Goal: Book appointment/travel/reservation

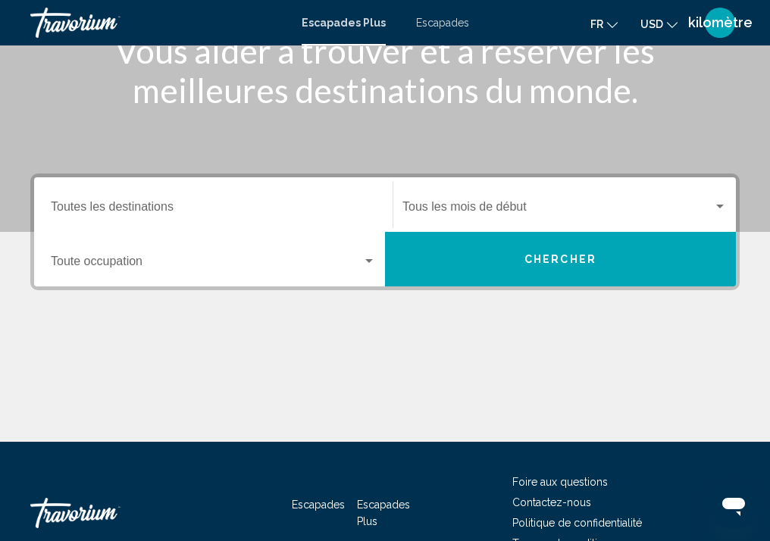
scroll to position [227, 0]
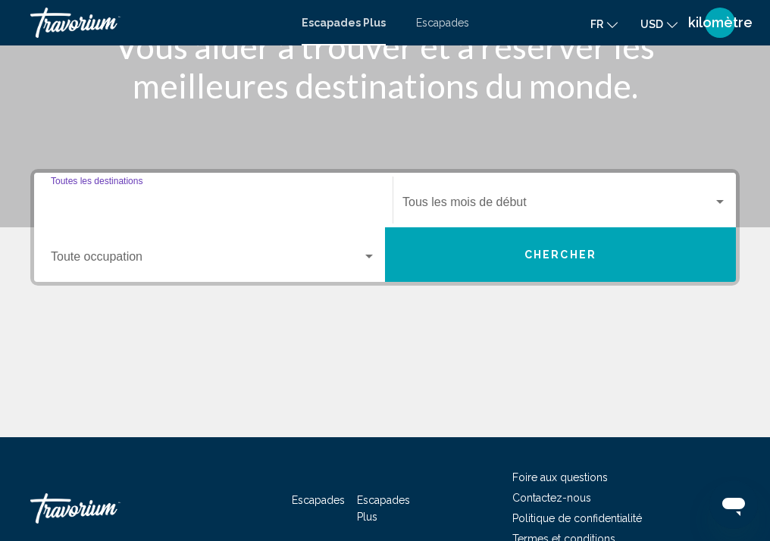
click at [115, 207] on input "Destination Toutes les destinations" at bounding box center [213, 206] width 325 height 14
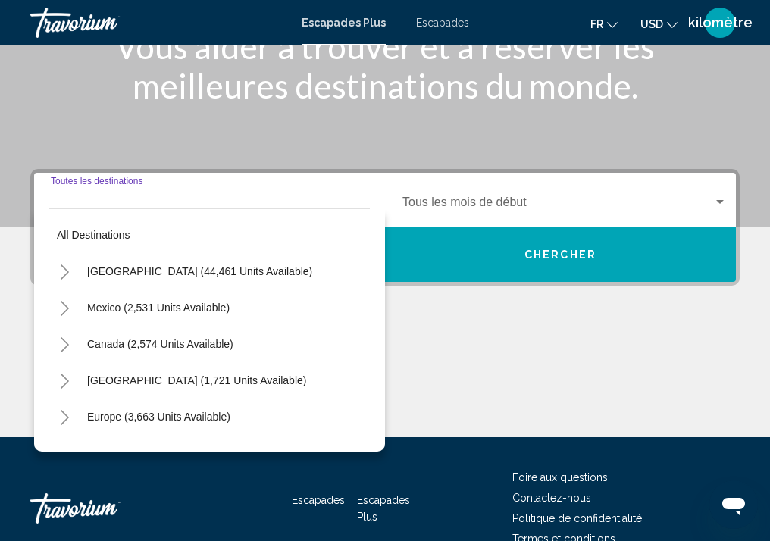
scroll to position [309, 0]
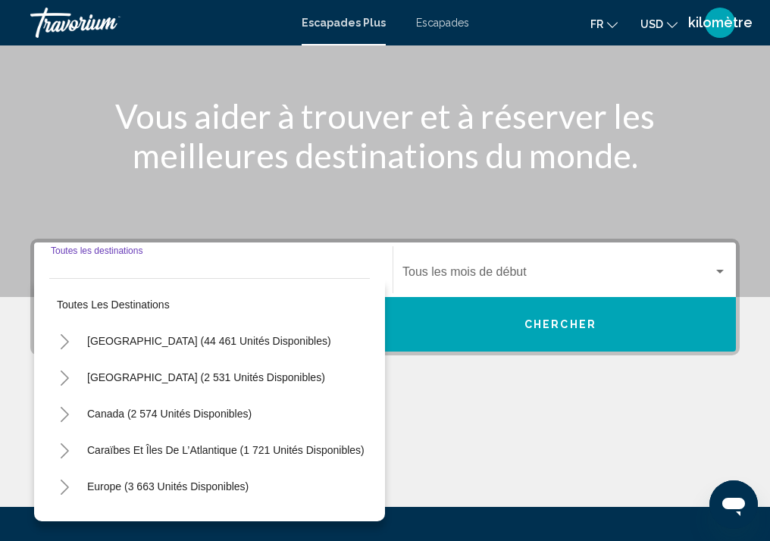
click at [103, 262] on div "Destination Toutes les destinations" at bounding box center [213, 270] width 325 height 48
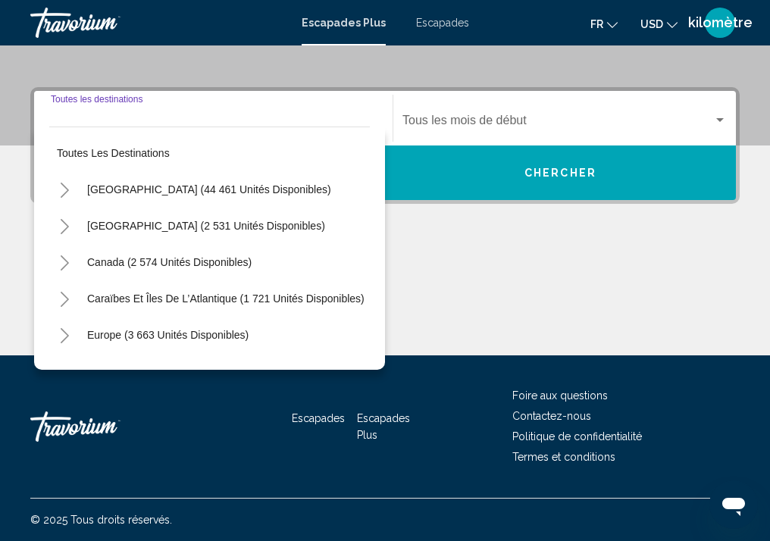
click at [95, 117] on input "Destination Toutes les destinations" at bounding box center [213, 124] width 325 height 14
drag, startPoint x: 96, startPoint y: 110, endPoint x: 97, endPoint y: 120, distance: 9.9
click at [97, 111] on div "Destination Toutes les destinations" at bounding box center [213, 119] width 325 height 48
click at [100, 118] on input "Destination Toutes les destinations" at bounding box center [213, 124] width 325 height 14
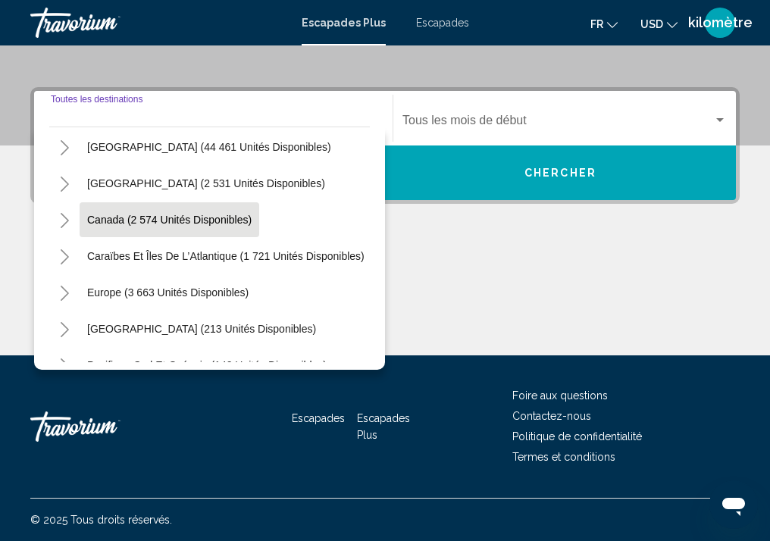
scroll to position [0, 0]
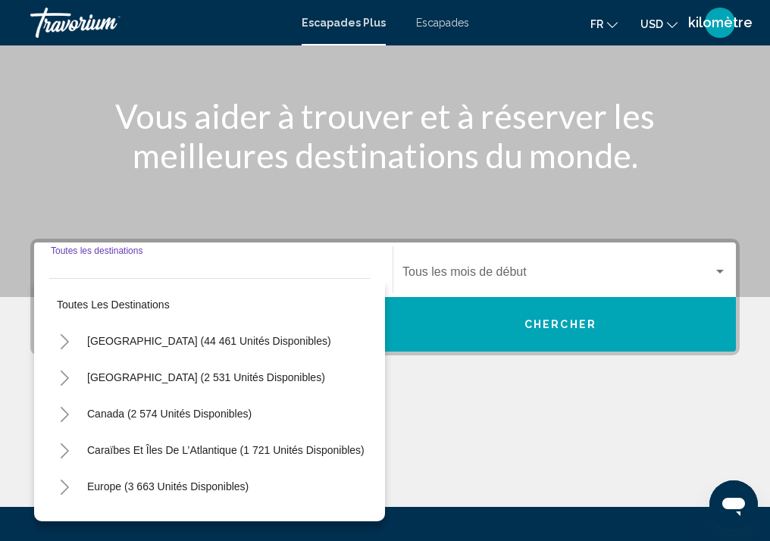
click at [133, 268] on input "Destination Toutes les destinations" at bounding box center [213, 275] width 325 height 14
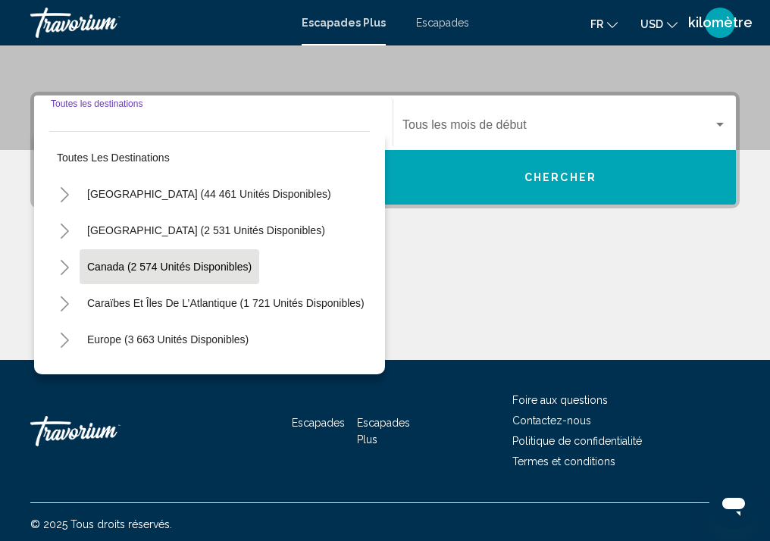
scroll to position [309, 0]
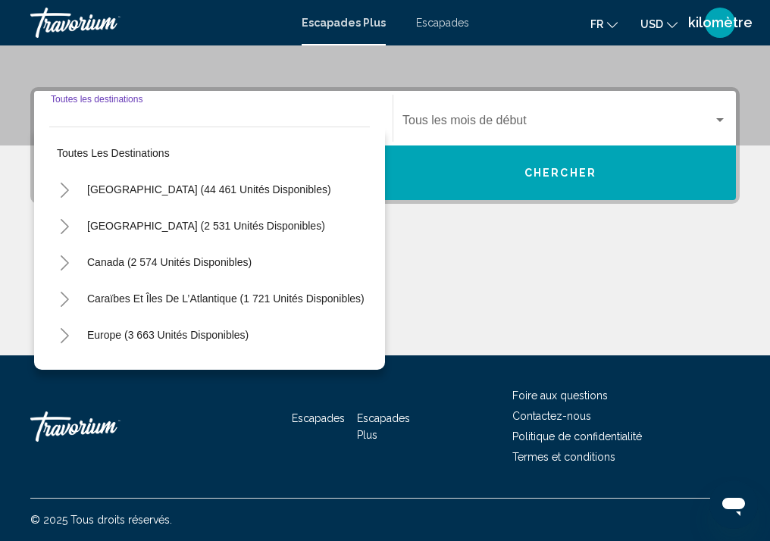
click at [497, 101] on div "Start Month Tous les mois de début" at bounding box center [565, 119] width 325 height 48
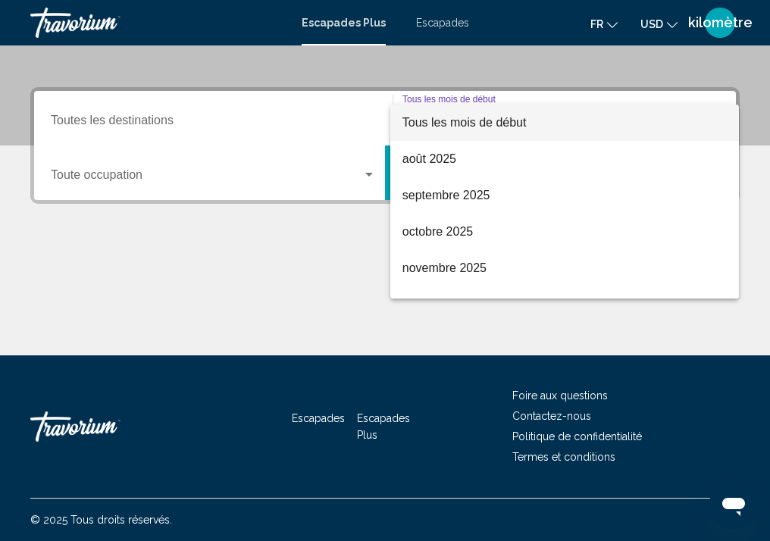
click at [212, 117] on div at bounding box center [385, 270] width 770 height 541
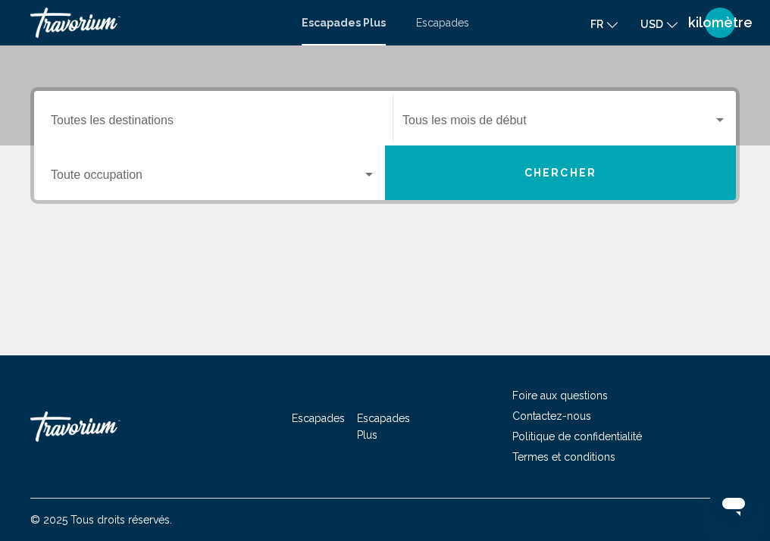
click at [198, 133] on div "Destination Toutes les destinations" at bounding box center [213, 119] width 325 height 48
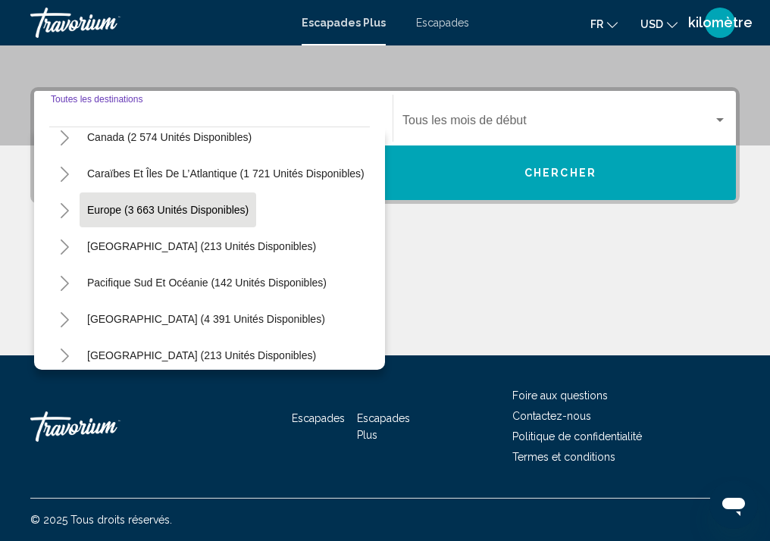
scroll to position [152, 0]
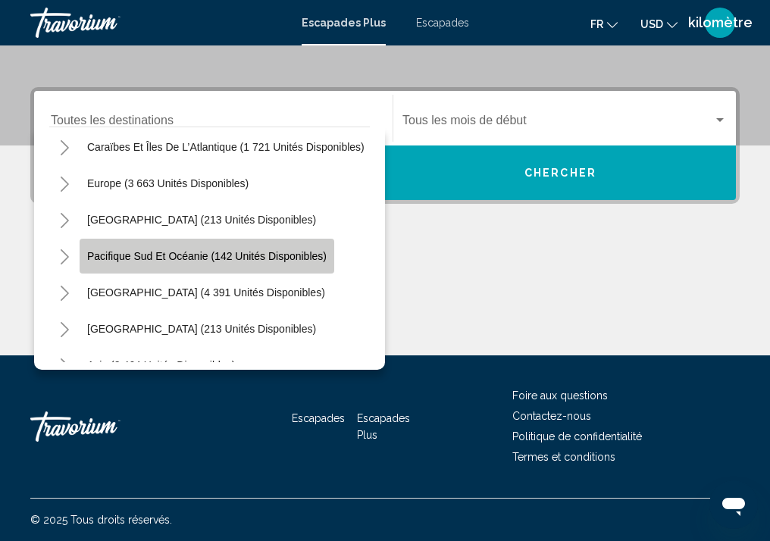
click at [212, 255] on span "Pacifique Sud et Océanie (142 unités disponibles)" at bounding box center [207, 256] width 240 height 12
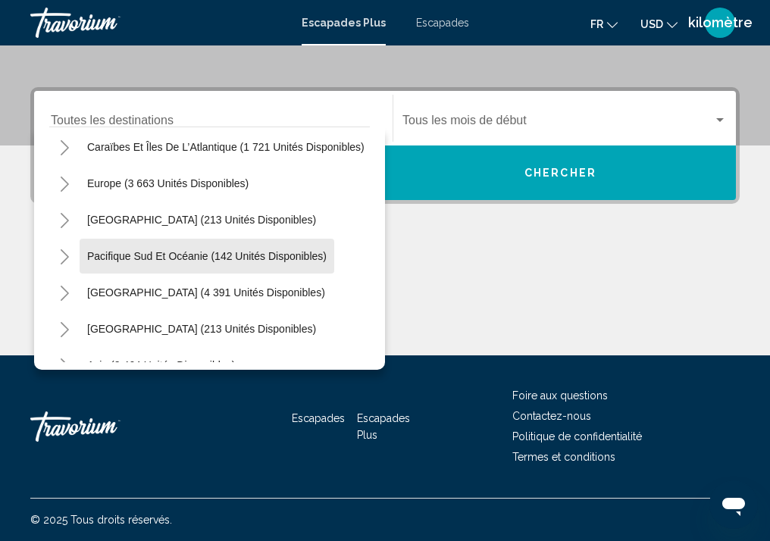
type input "**********"
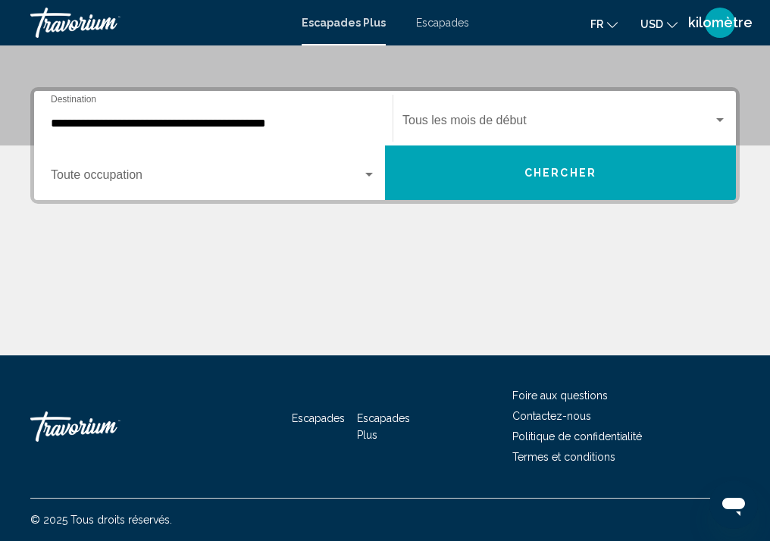
click at [280, 187] on div "Occupancy Toute occupation" at bounding box center [213, 173] width 325 height 48
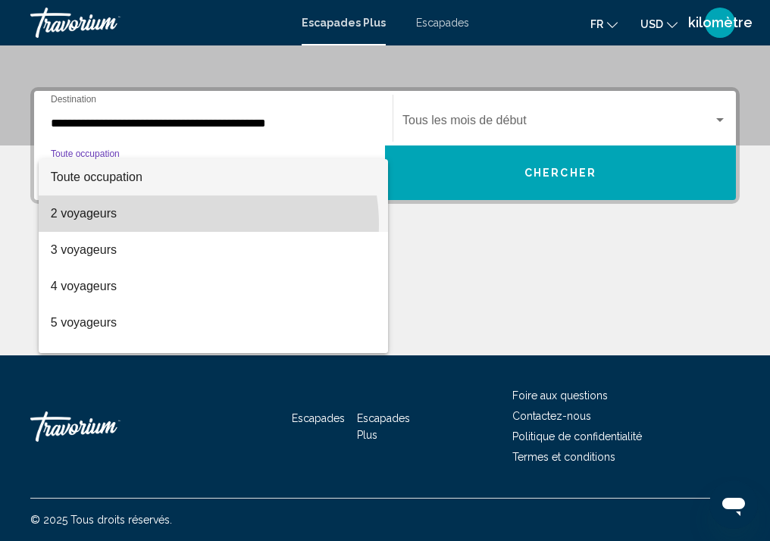
click at [176, 225] on span "2 voyageurs" at bounding box center [213, 214] width 325 height 36
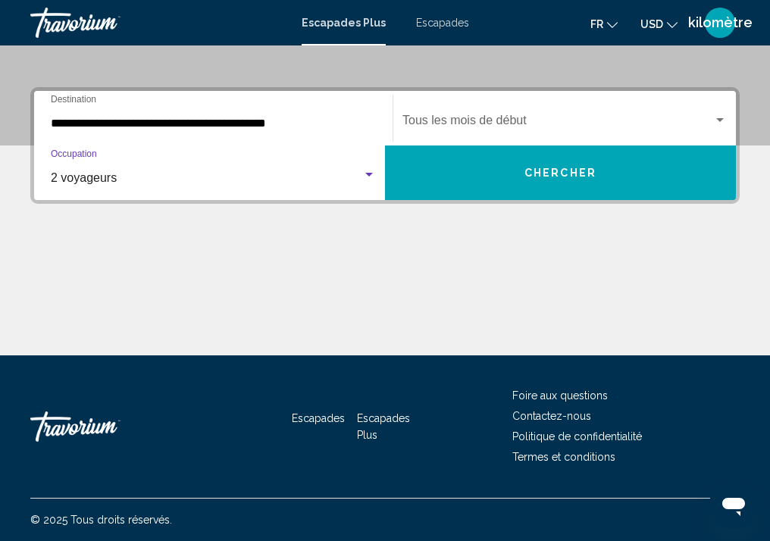
click at [487, 117] on span "Widget de recherche" at bounding box center [558, 124] width 311 height 14
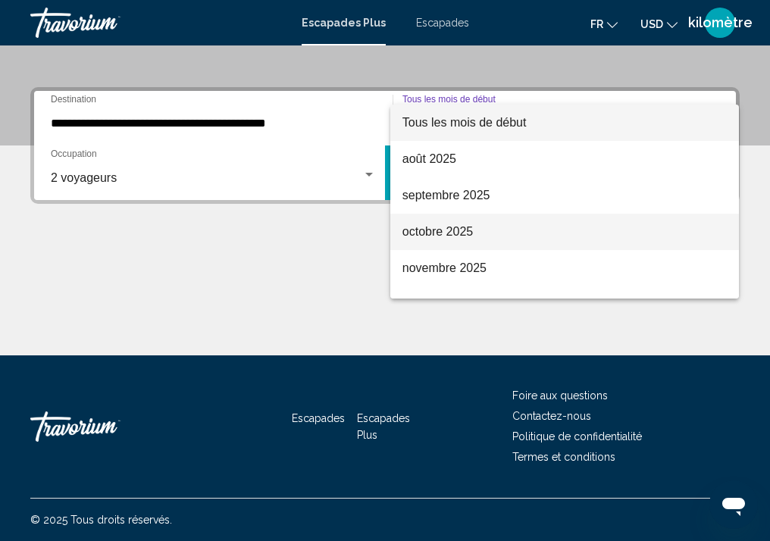
click at [483, 231] on span "octobre 2025" at bounding box center [565, 232] width 325 height 36
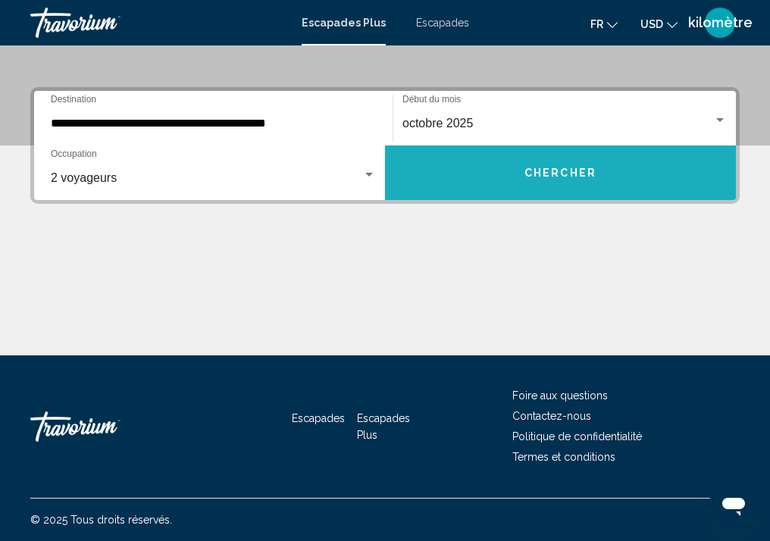
click at [552, 164] on button "Chercher" at bounding box center [560, 173] width 351 height 55
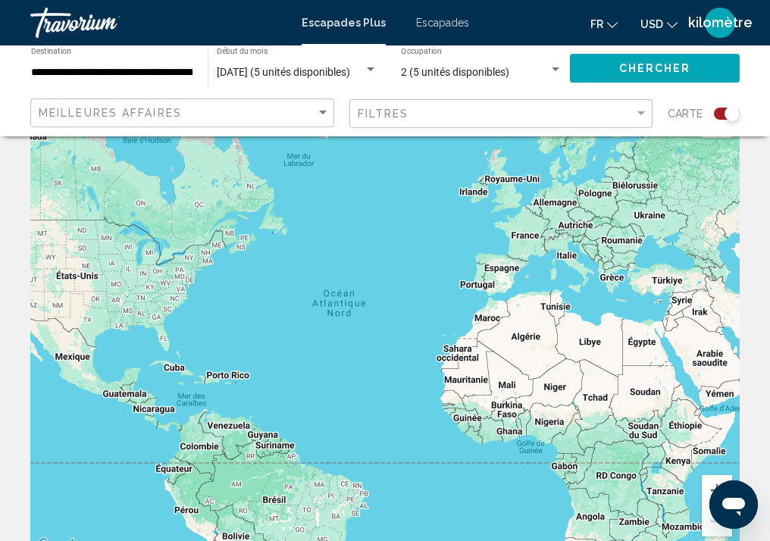
scroll to position [76, 0]
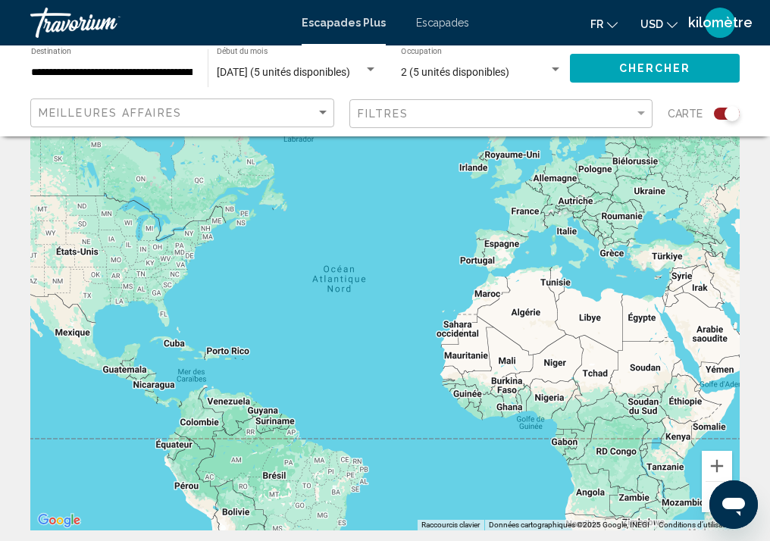
click at [352, 302] on div "Contenu principal" at bounding box center [385, 303] width 710 height 455
click at [350, 302] on div "Contenu principal" at bounding box center [385, 303] width 710 height 455
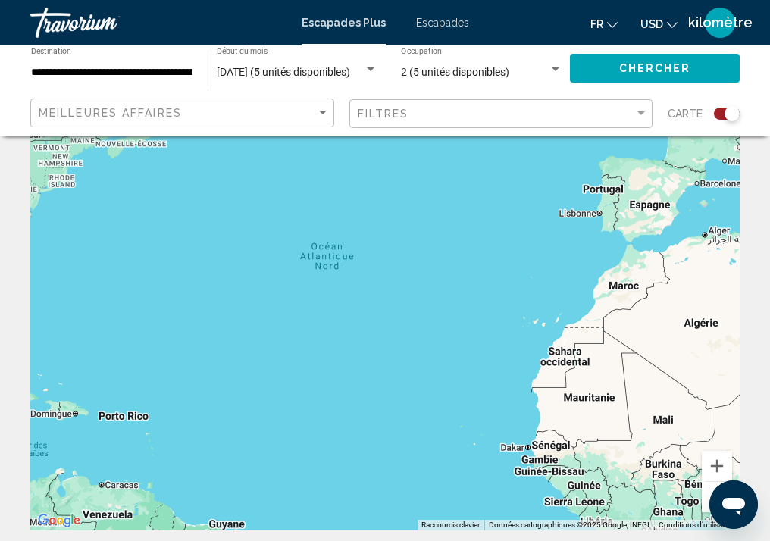
click at [353, 305] on div "Contenu principal" at bounding box center [385, 303] width 710 height 455
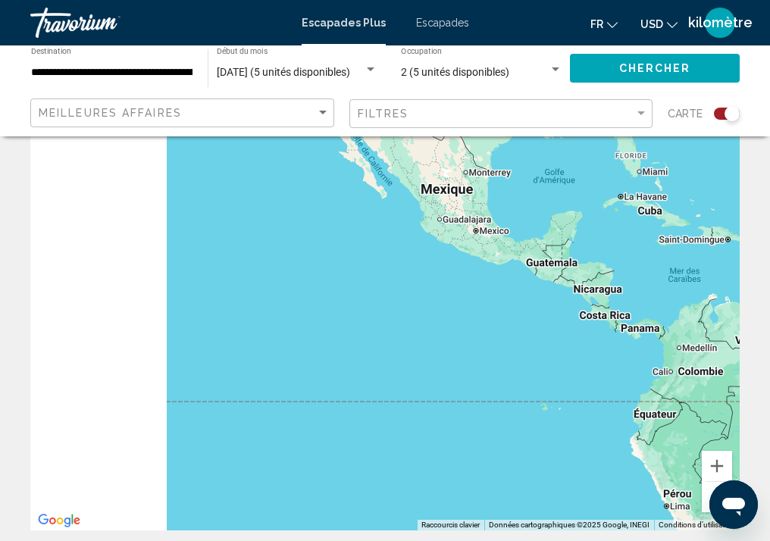
drag, startPoint x: 390, startPoint y: 278, endPoint x: 914, endPoint y: 149, distance: 539.6
click at [770, 149] on html "**********" at bounding box center [385, 194] width 770 height 541
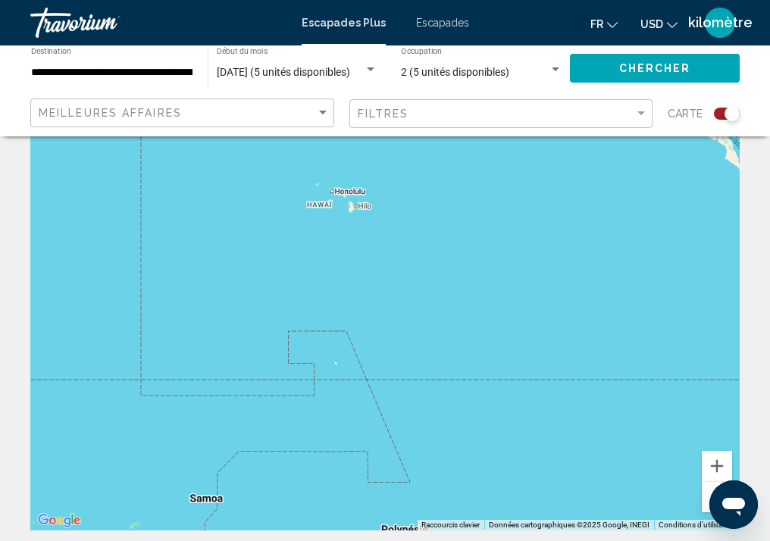
drag, startPoint x: 444, startPoint y: 322, endPoint x: 734, endPoint y: 296, distance: 291.6
click at [770, 295] on html "**********" at bounding box center [385, 194] width 770 height 541
drag, startPoint x: 436, startPoint y: 274, endPoint x: 503, endPoint y: 334, distance: 90.2
click at [507, 338] on div "Pour activer le glissement avec le clavier, appuyez sur Alt+Entrée. Une fois ce…" at bounding box center [385, 303] width 710 height 455
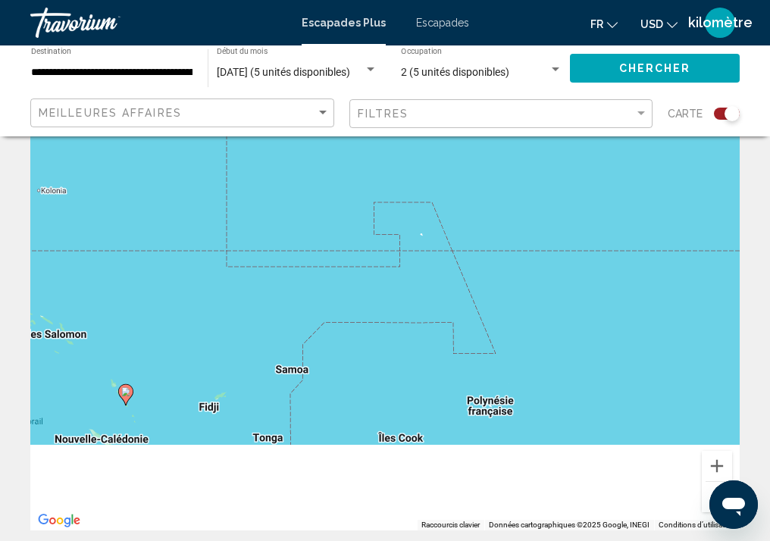
drag, startPoint x: 505, startPoint y: 191, endPoint x: 510, endPoint y: 95, distance: 96.4
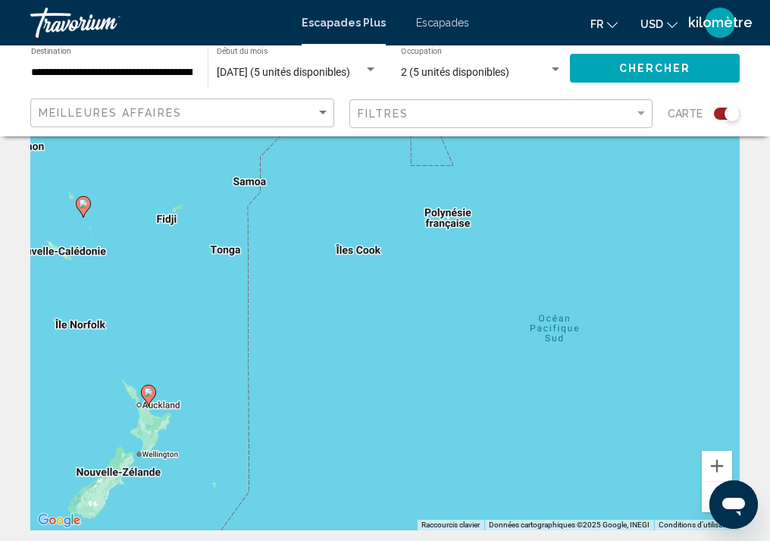
drag, startPoint x: 249, startPoint y: 350, endPoint x: 161, endPoint y: 205, distance: 170.1
click at [161, 205] on div "Pour activer le glissement avec le clavier, appuyez sur Alt+Entrée. Une fois ce…" at bounding box center [385, 303] width 710 height 455
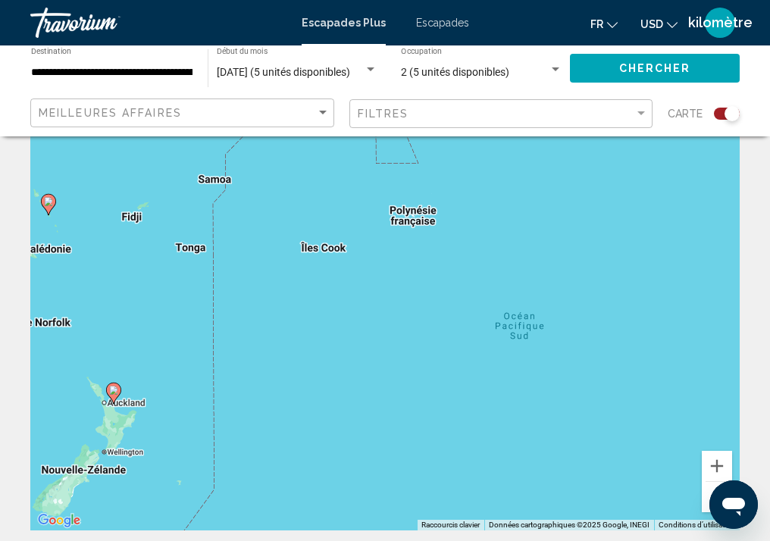
scroll to position [152, 0]
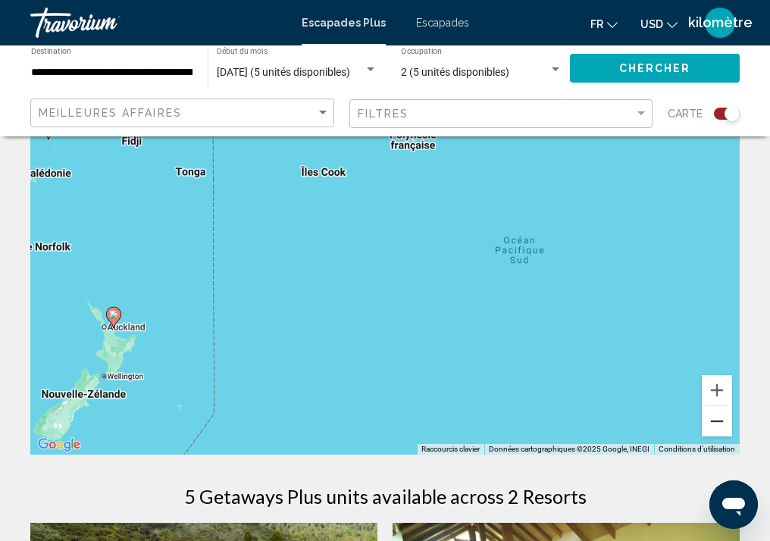
click at [722, 422] on button "Zoom arrière" at bounding box center [717, 421] width 30 height 30
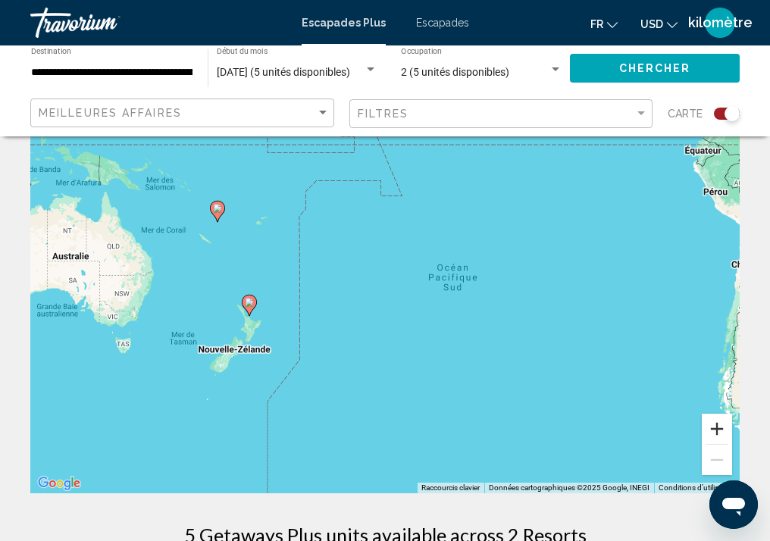
scroll to position [0, 0]
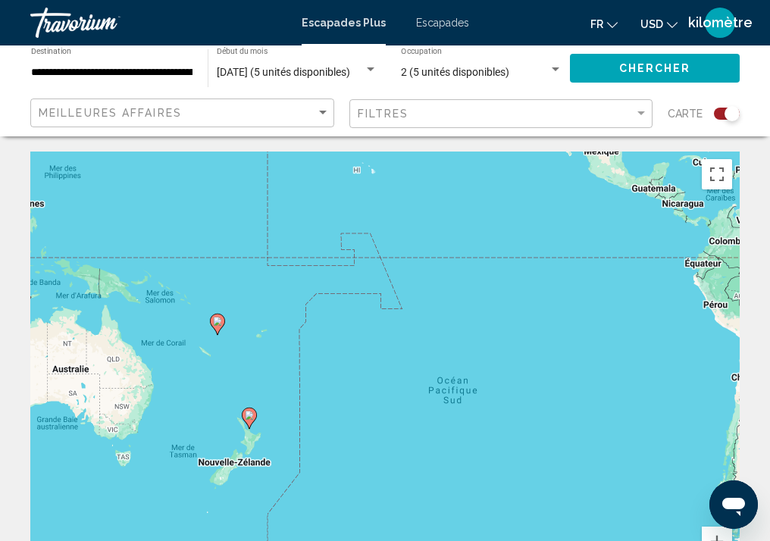
click at [439, 25] on span "Escapades" at bounding box center [442, 23] width 53 height 12
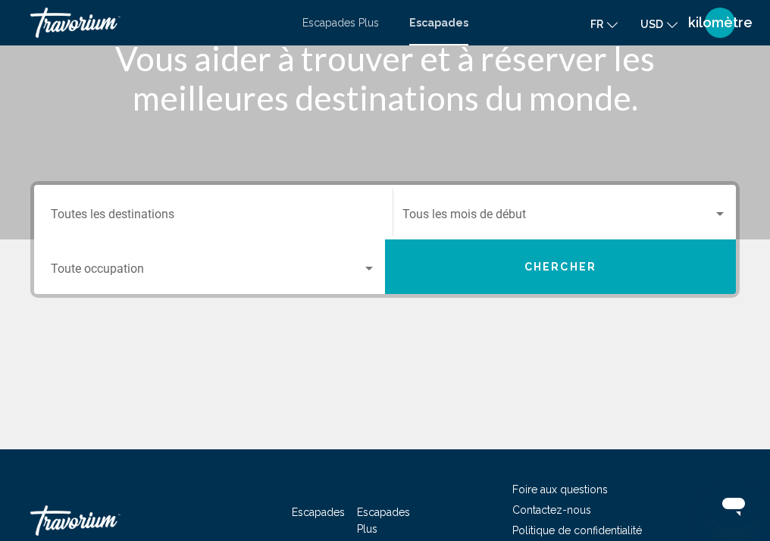
scroll to position [303, 0]
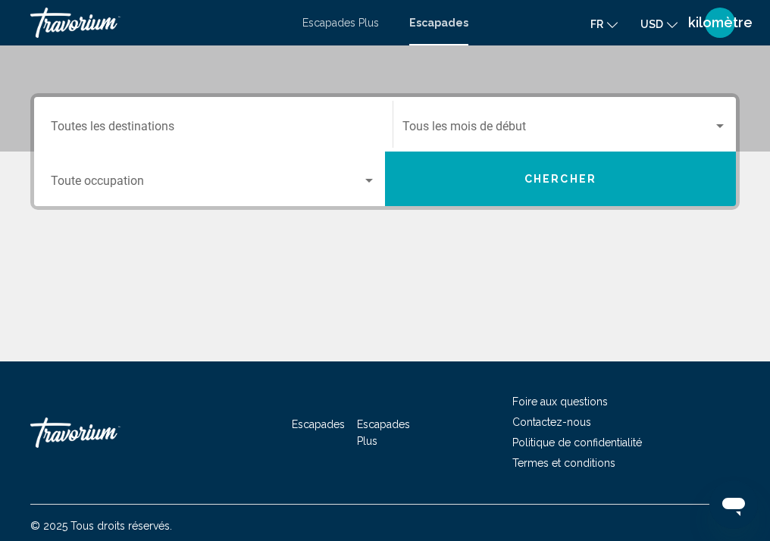
click at [562, 119] on div "Start Month Tous les mois de début" at bounding box center [565, 125] width 325 height 48
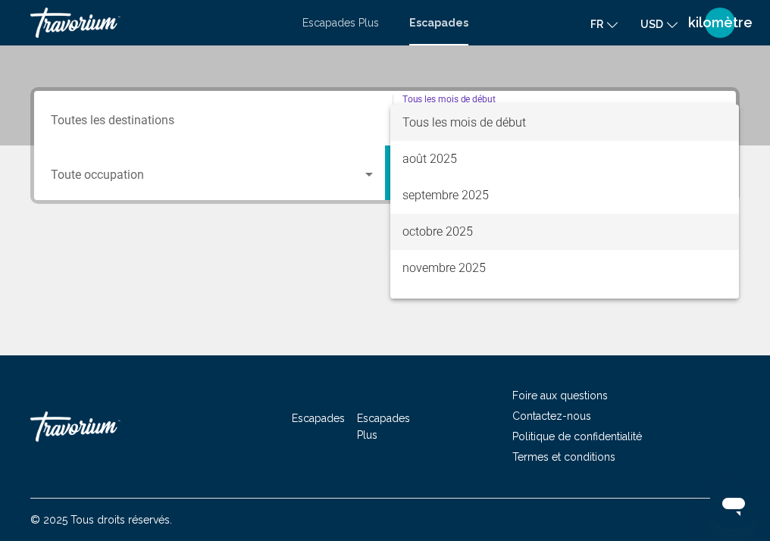
click at [444, 228] on font "octobre 2025" at bounding box center [438, 231] width 71 height 14
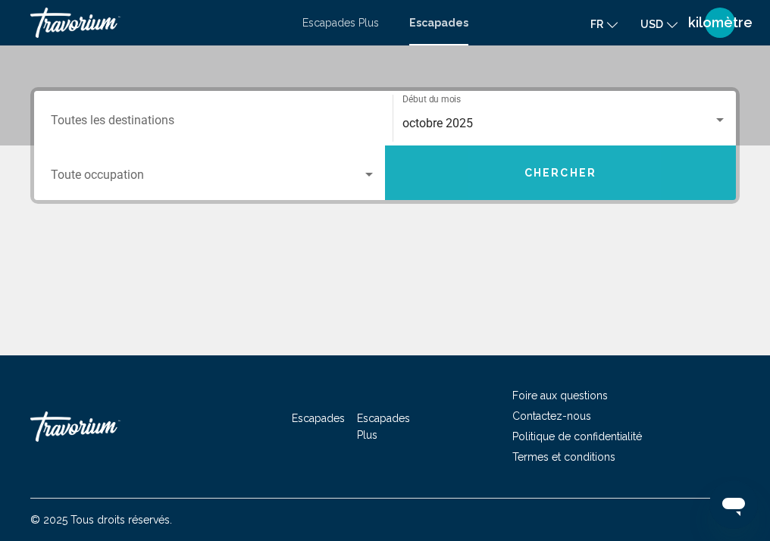
click at [508, 165] on button "Chercher" at bounding box center [560, 173] width 351 height 55
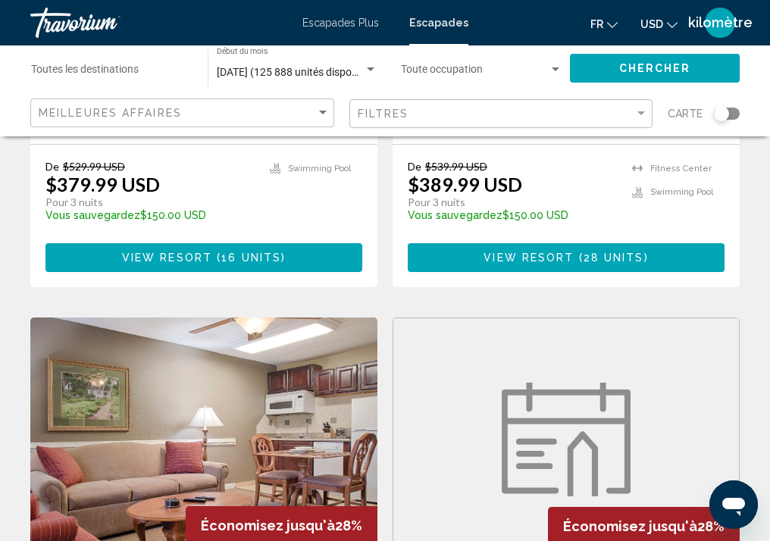
scroll to position [2730, 0]
